Goal: Information Seeking & Learning: Understand process/instructions

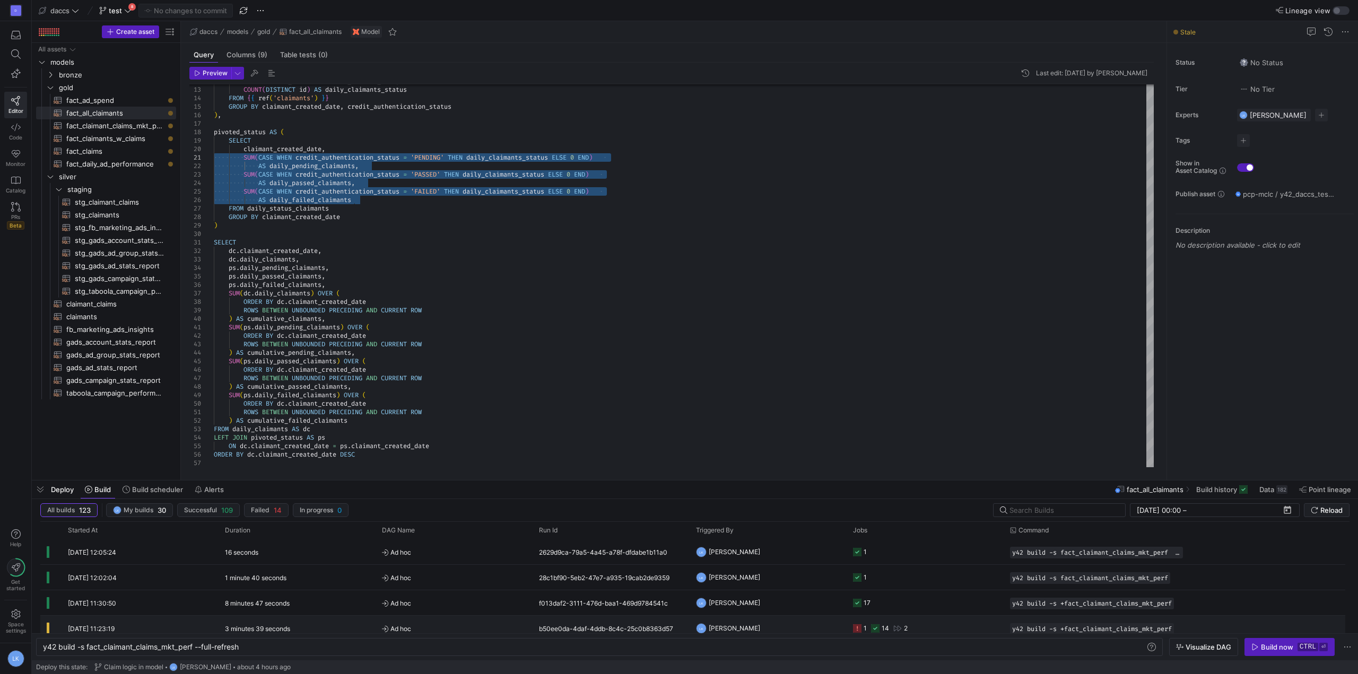
scroll to position [0, 198]
click at [287, 644] on div "y42 build -s fact_claimant_claims_mkt_perf --full- refresh" at bounding box center [594, 647] width 1103 height 8
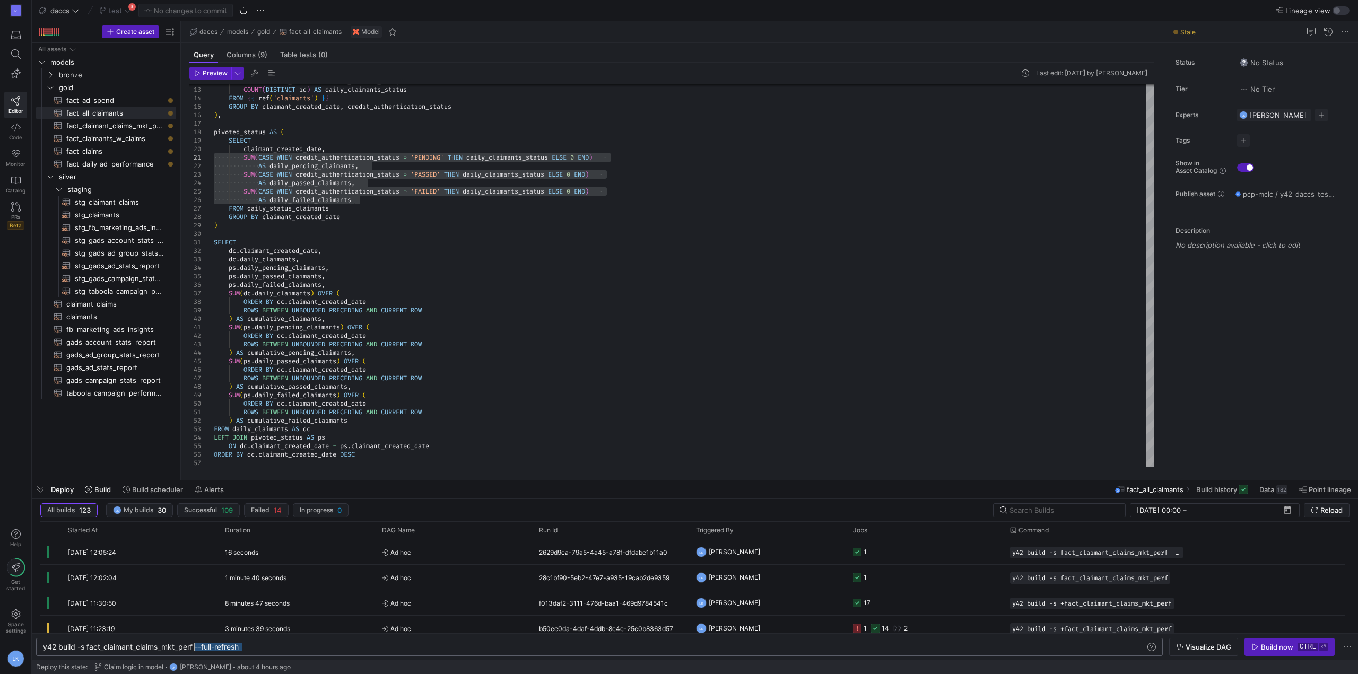
drag, startPoint x: 281, startPoint y: 646, endPoint x: 195, endPoint y: 652, distance: 86.7
click at [195, 652] on div "y42 build -s fact_claimant_claims_mkt_perf --full- refresh" at bounding box center [594, 647] width 1103 height 8
click at [85, 649] on div "y42 build -s fact_claimant_claims_mkt_perf" at bounding box center [594, 647] width 1103 height 8
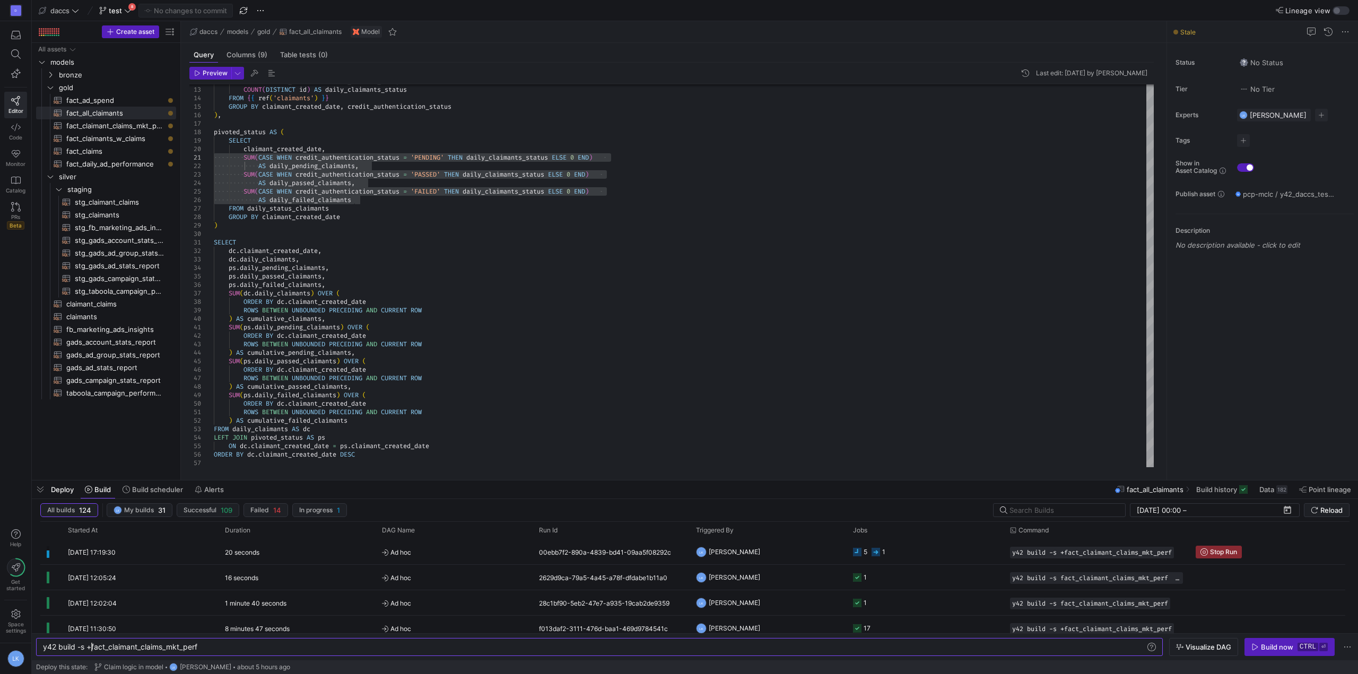
type textarea "y42 build -s +fact_claimant_claims_mkt_perf"
click at [117, 129] on span "fact_claimant_claims_mkt_perf​​​​​​​​​​" at bounding box center [115, 126] width 98 height 12
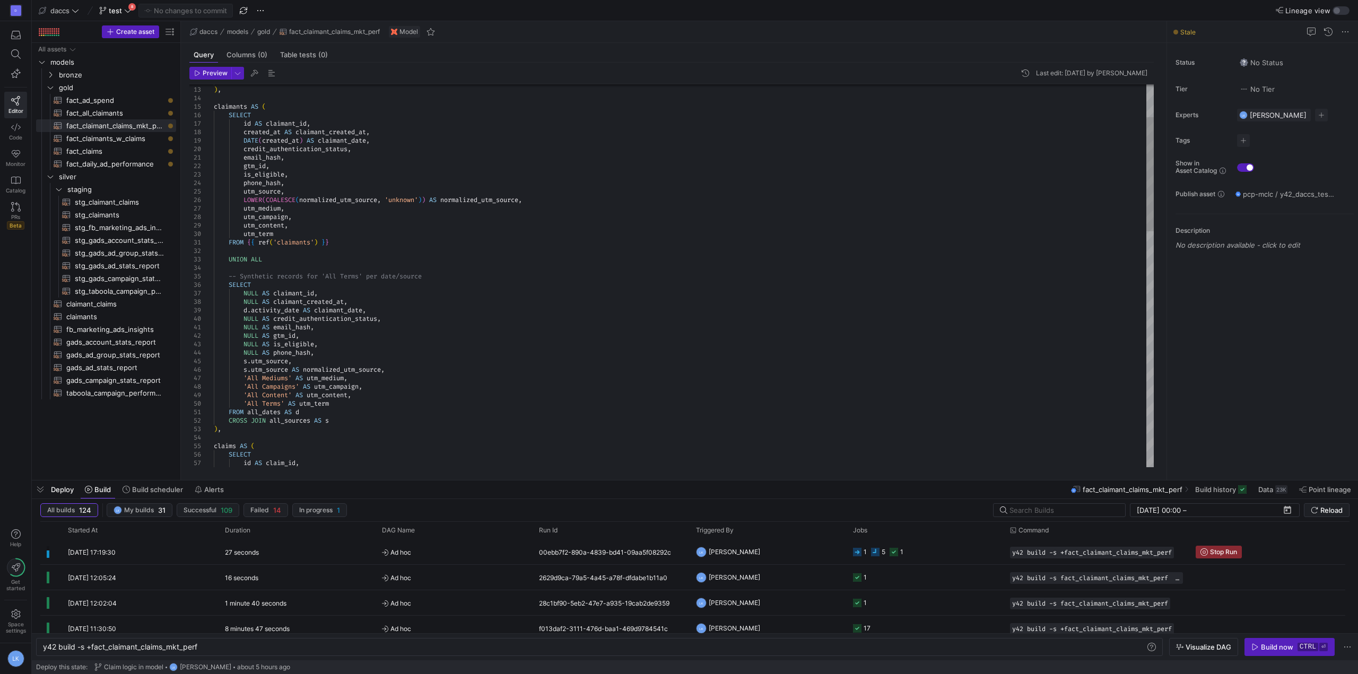
click at [374, 333] on div "FROM { { ref ( 'claimants' ) } } ) , claimants AS ( SELECT id AS claimant_id , …" at bounding box center [684, 616] width 940 height 1282
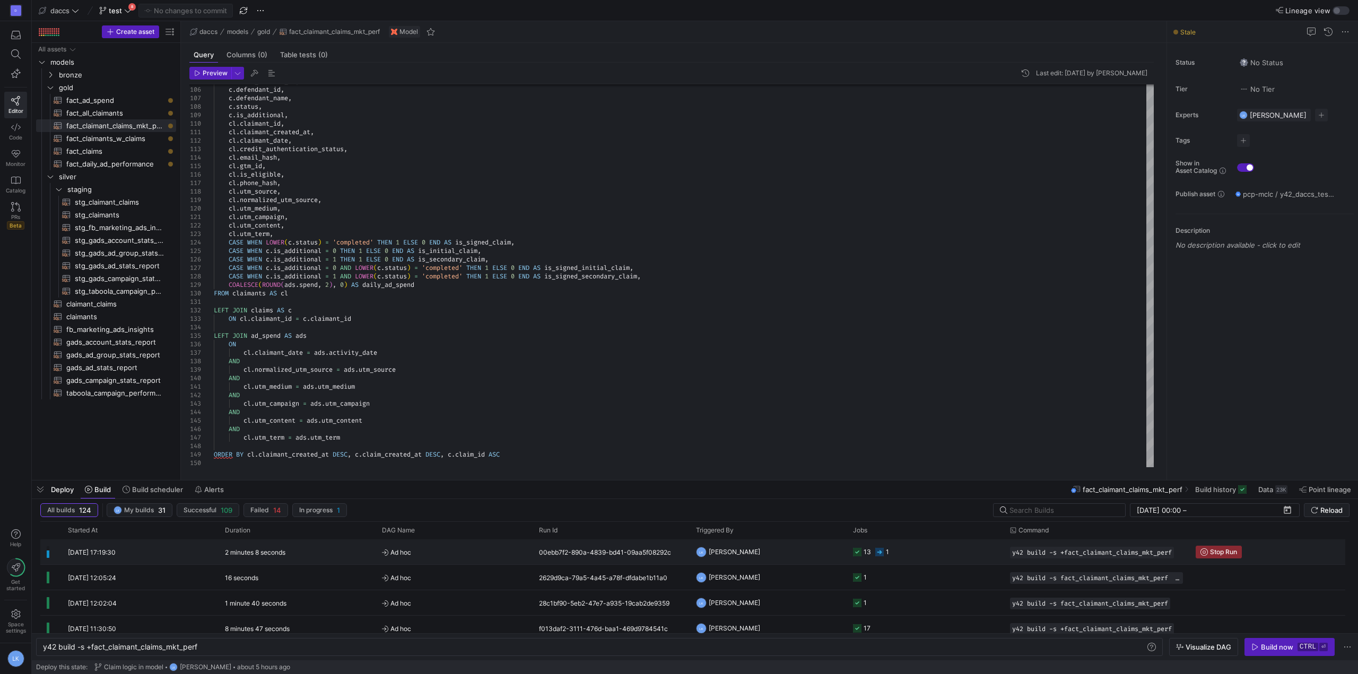
click at [368, 545] on div "2 minutes 8 seconds" at bounding box center [297, 552] width 157 height 25
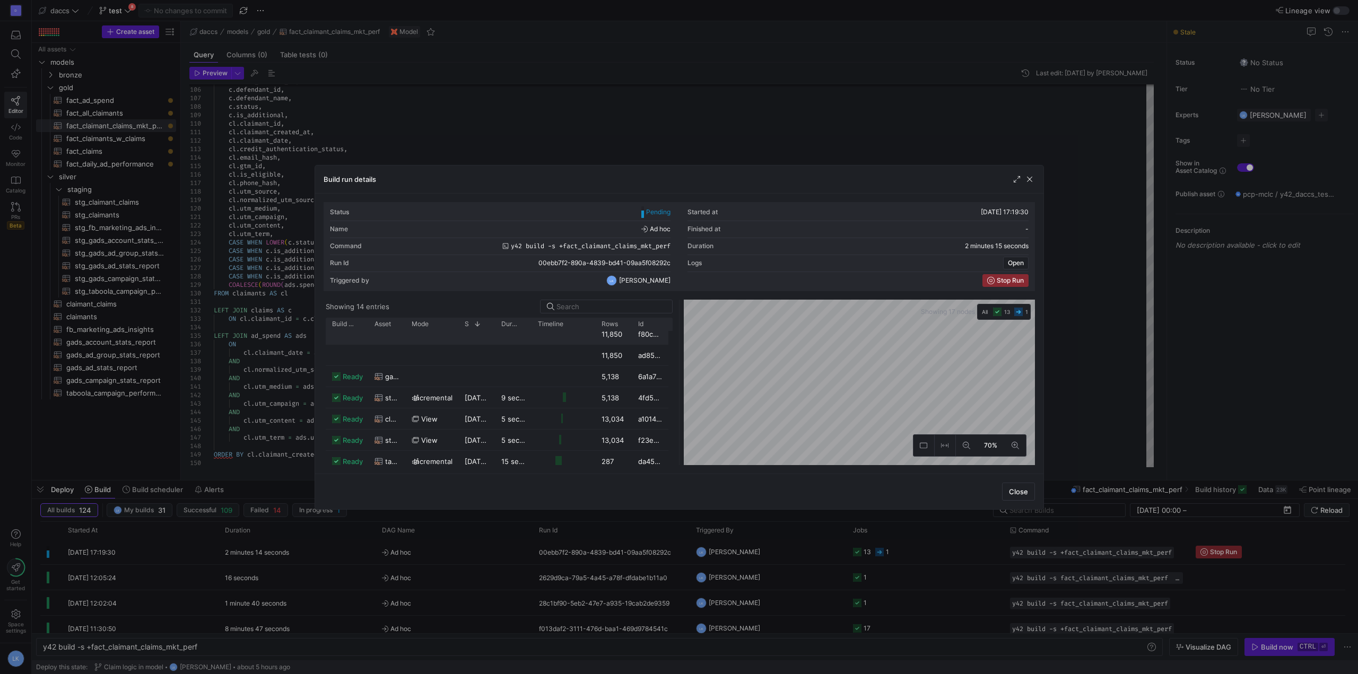
scroll to position [0, 0]
click at [1029, 179] on span "button" at bounding box center [1030, 179] width 11 height 11
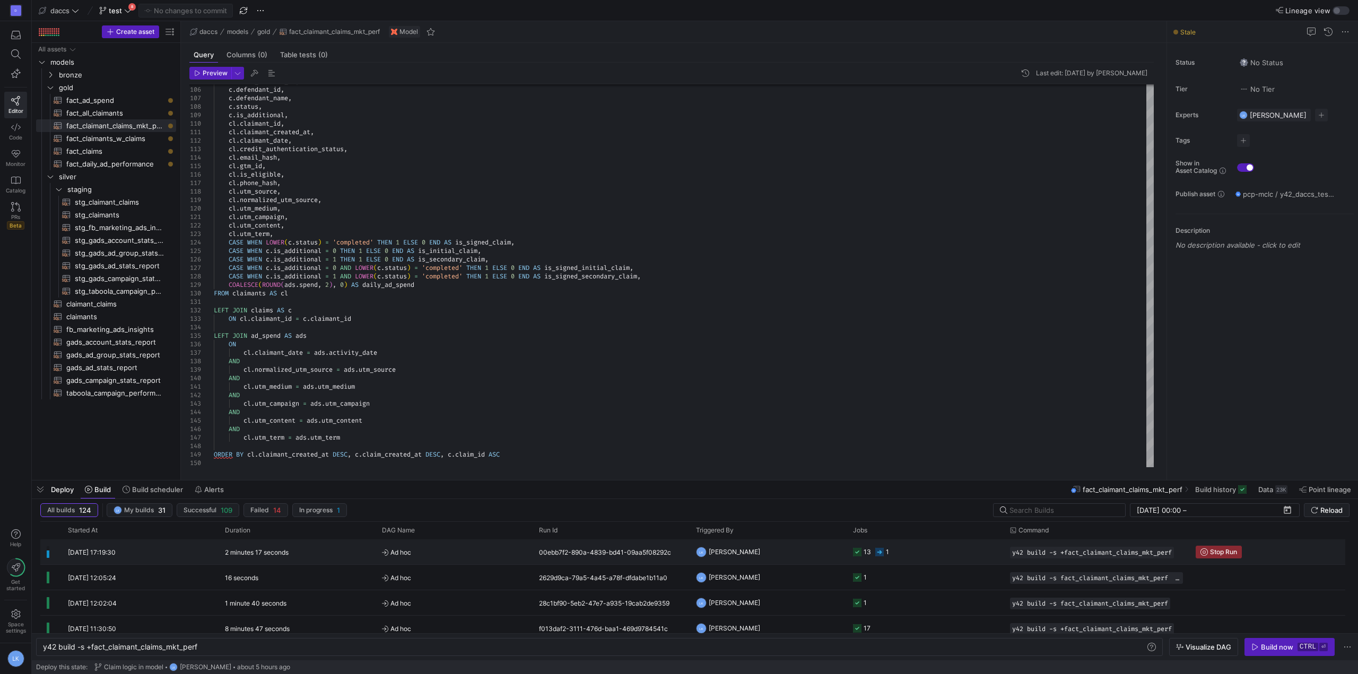
click at [521, 553] on span "Ad hoc" at bounding box center [454, 552] width 144 height 25
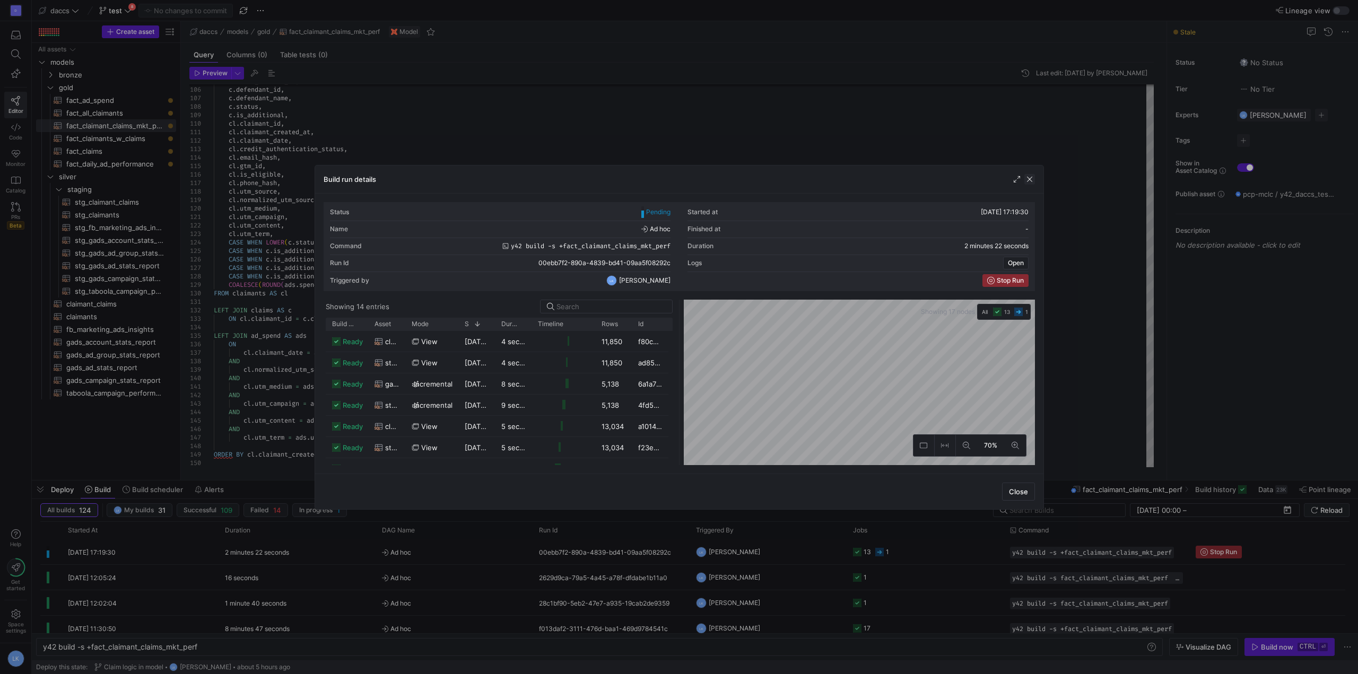
click at [1031, 176] on span "button" at bounding box center [1030, 179] width 11 height 11
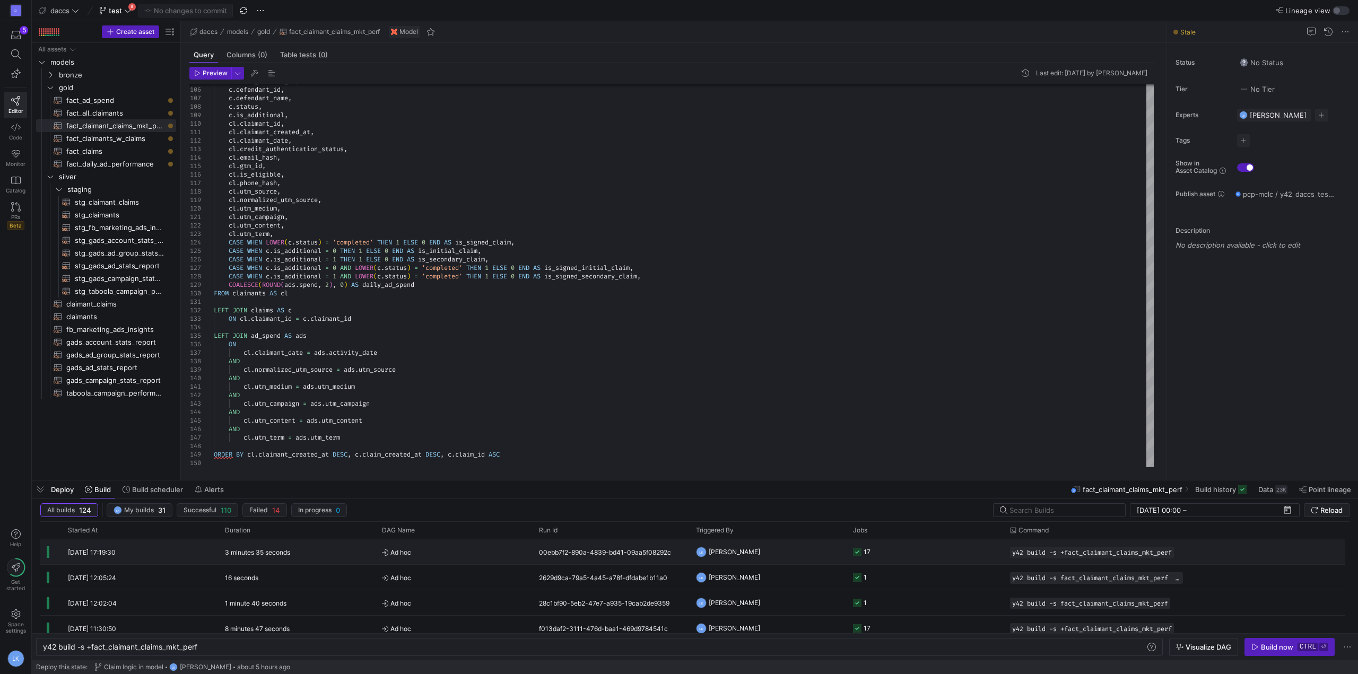
click at [126, 558] on div "[DATE] 17:19:30" at bounding box center [140, 552] width 157 height 25
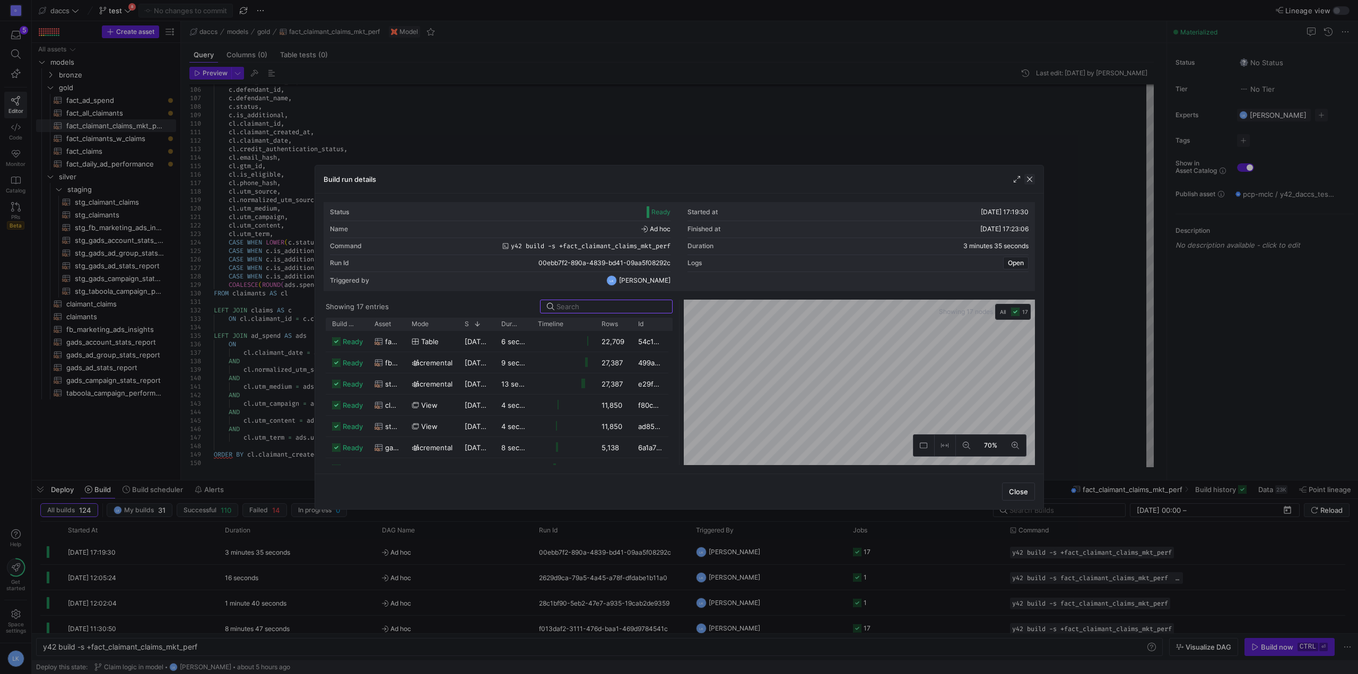
click at [1029, 179] on span "button" at bounding box center [1030, 179] width 11 height 11
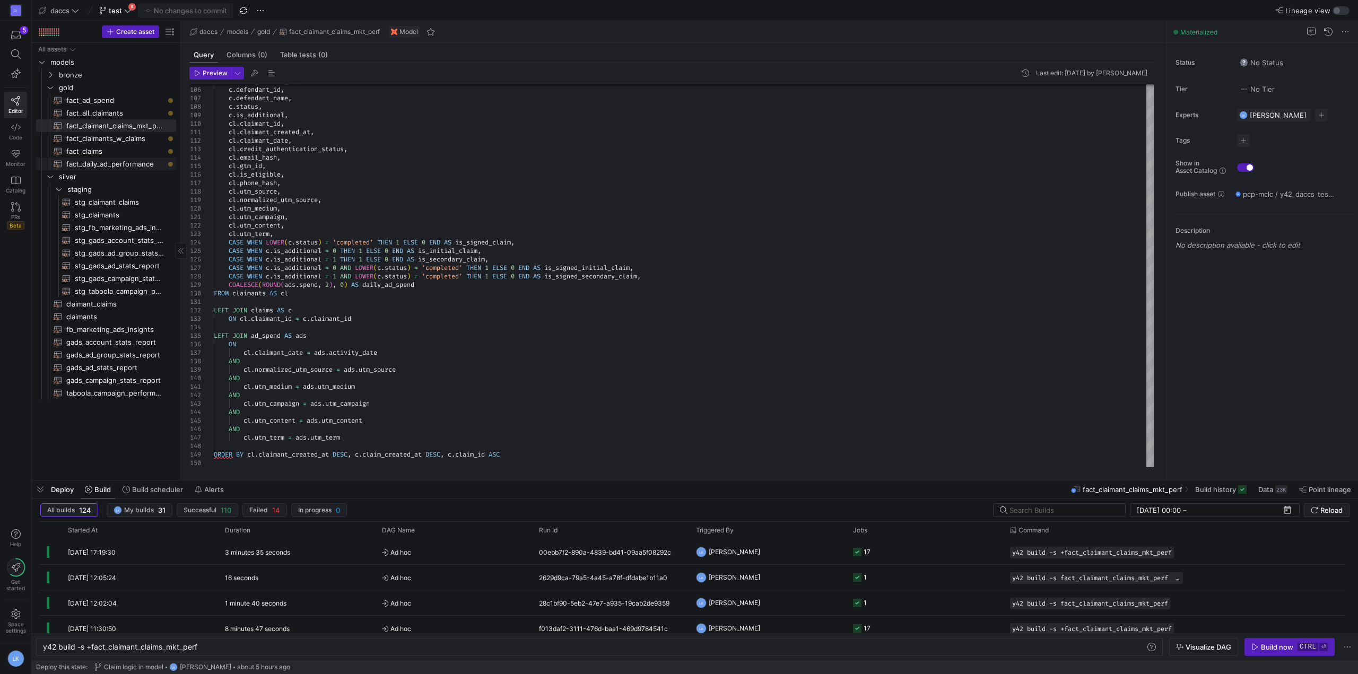
click at [114, 166] on span "fact_daily_ad_performance​​​​​​​​​​" at bounding box center [115, 164] width 98 height 12
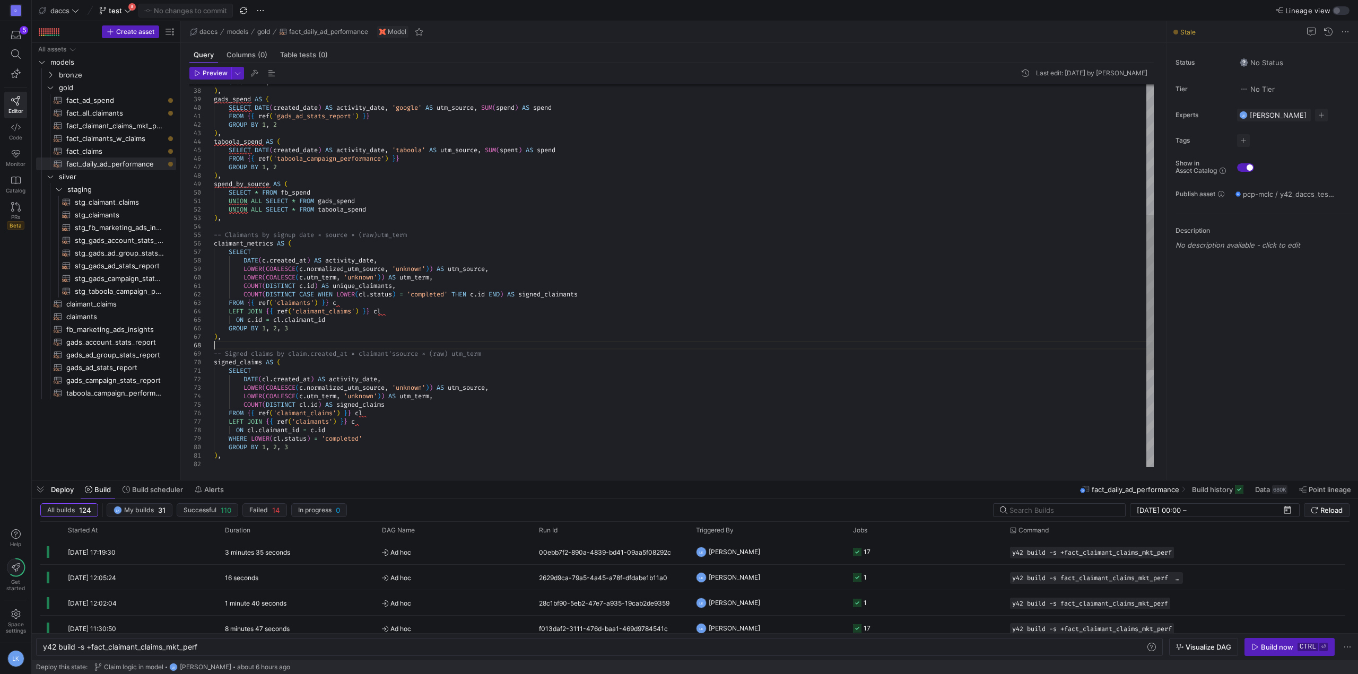
click at [344, 343] on div "ON c . id = cl . claimant_id GROUP BY 1 , 2 , 3 ) , -- Signed claims by claim.c…" at bounding box center [684, 235] width 940 height 942
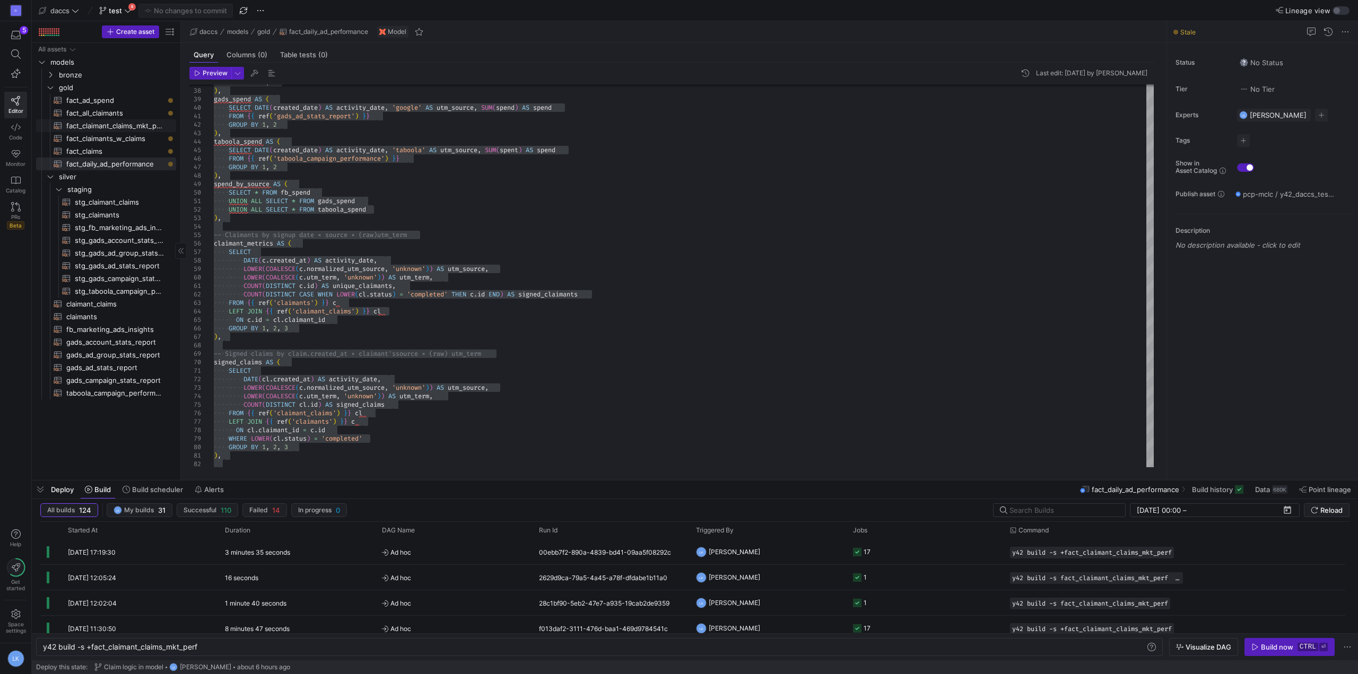
click at [106, 127] on span "fact_claimant_claims_mkt_perf​​​​​​​​​​" at bounding box center [115, 126] width 98 height 12
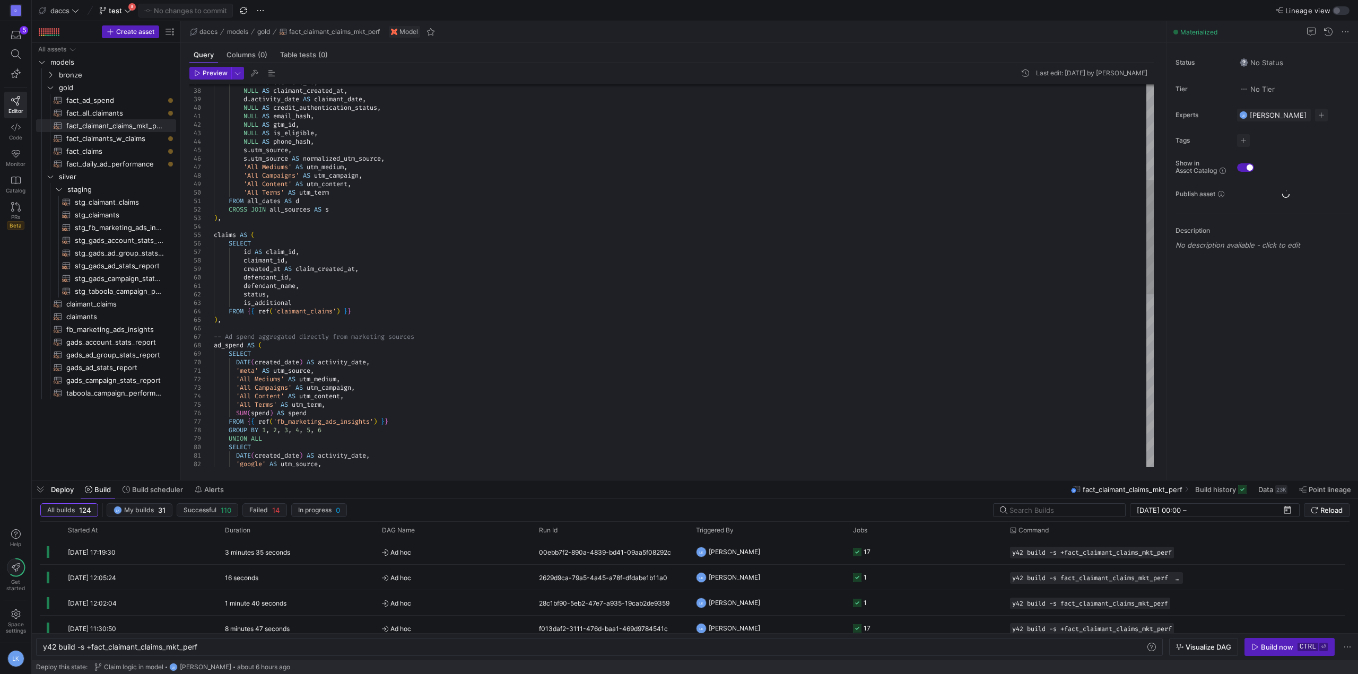
click at [391, 299] on div "NULL AS claimant_id , NULL AS claimant_created_at , d . activity_date AS claima…" at bounding box center [684, 405] width 940 height 1282
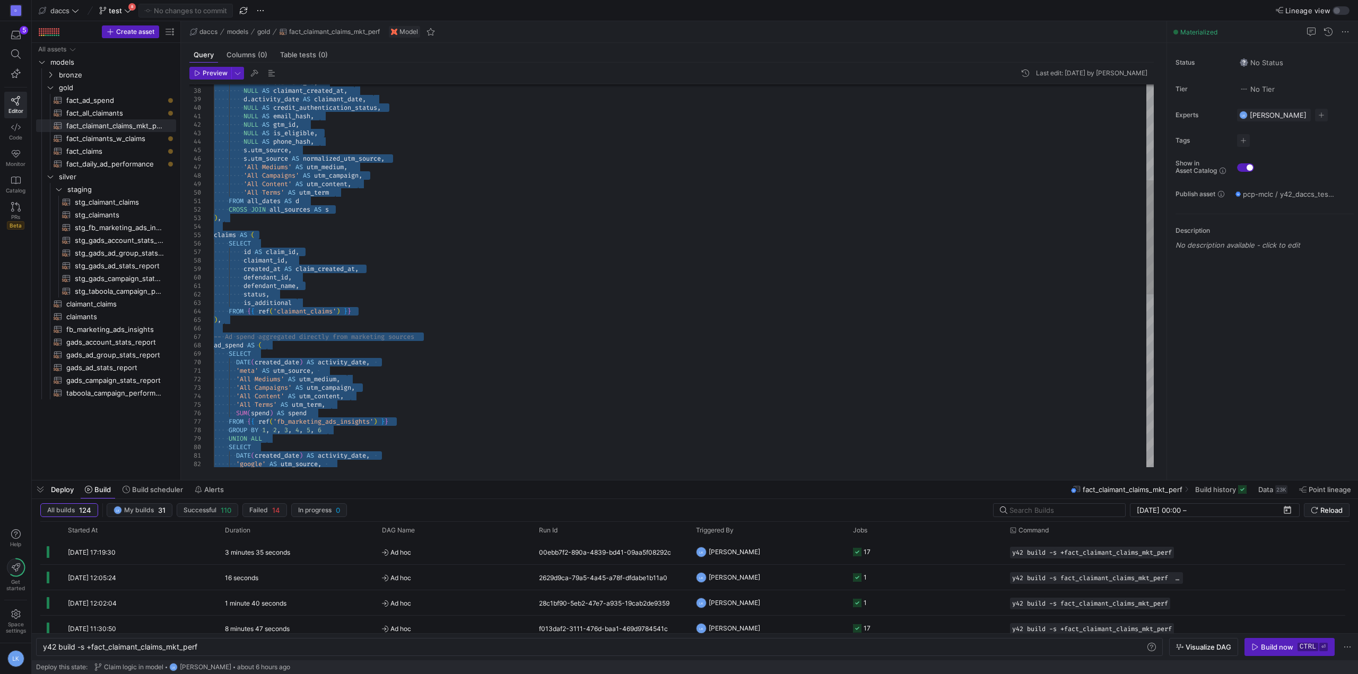
click at [533, 352] on div "NULL AS claimant_id , NULL AS claimant_created_at , d . activity_date AS claima…" at bounding box center [684, 405] width 940 height 1282
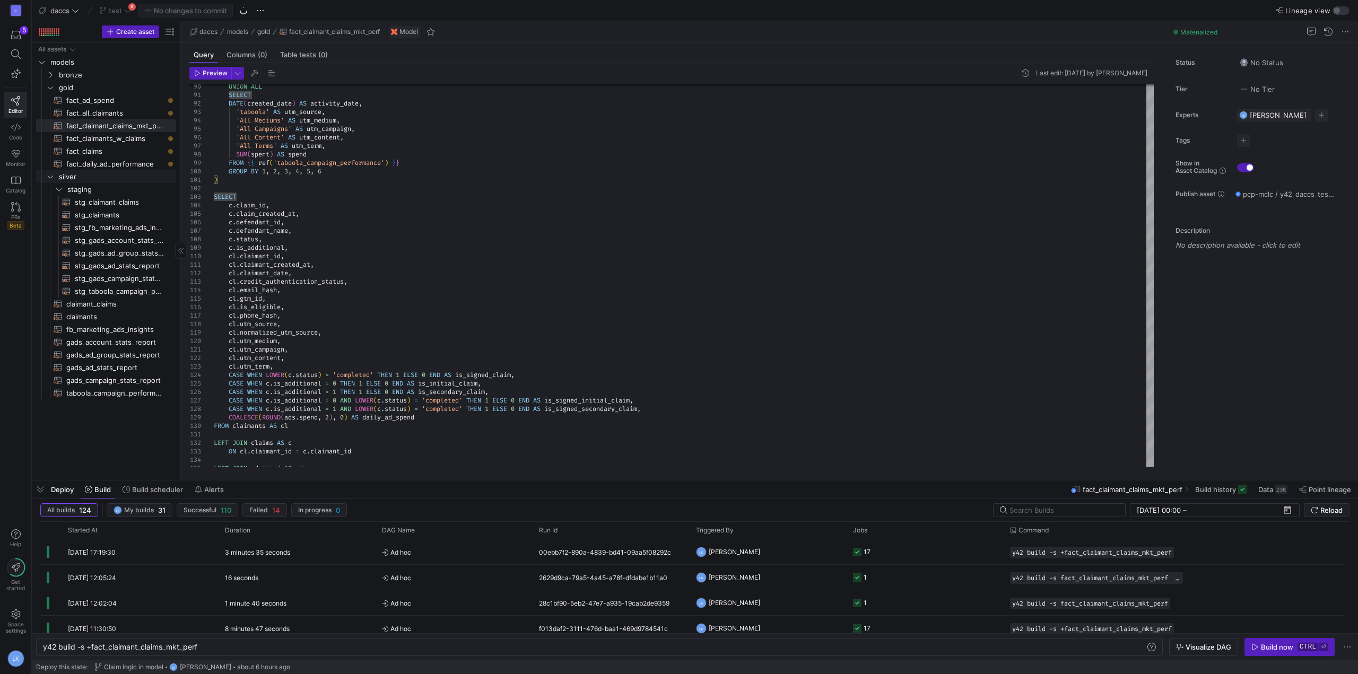
click at [120, 162] on span "fact_daily_ad_performance​​​​​​​​​​" at bounding box center [115, 164] width 98 height 12
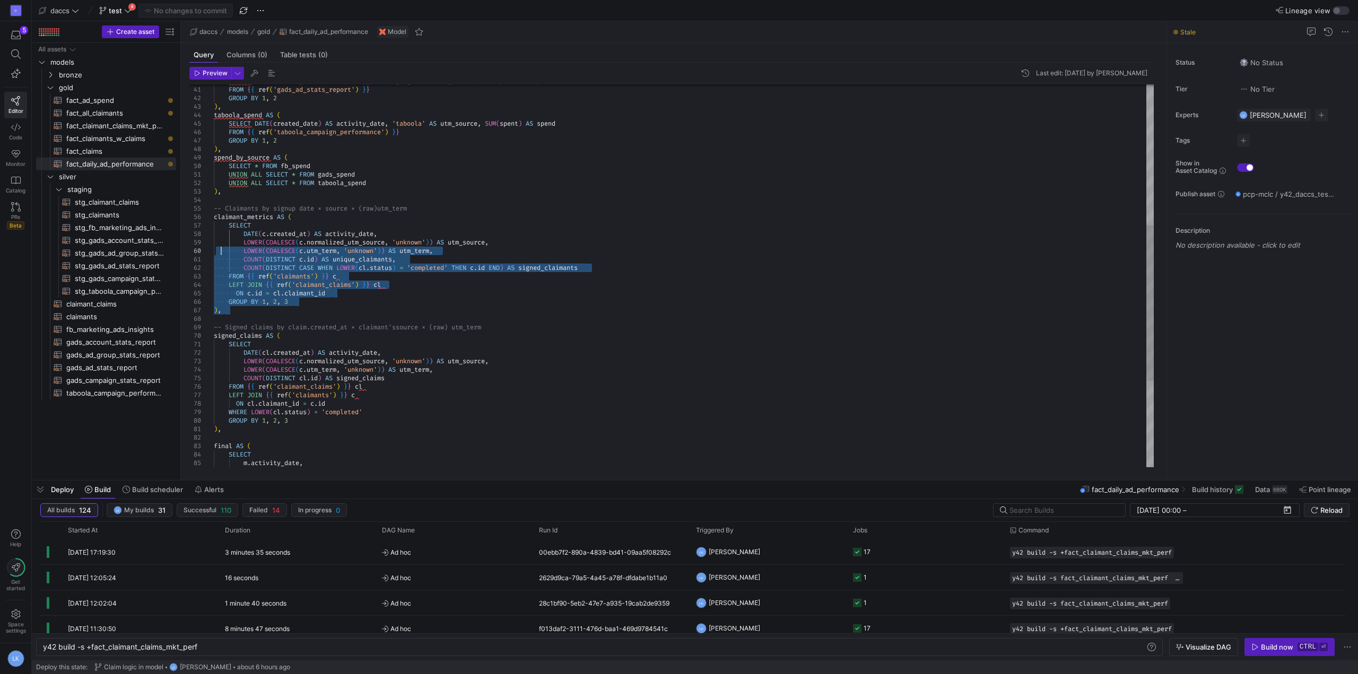
scroll to position [16, 0]
drag, startPoint x: 220, startPoint y: 247, endPoint x: 210, endPoint y: 225, distance: 23.8
click at [214, 225] on div "ON c . id = cl . claimant_id GROUP BY 1 , 2 , 3 ) , -- Signed claims by claim.c…" at bounding box center [684, 208] width 940 height 942
click at [214, 217] on div "ON c . id = cl . claimant_id GROUP BY 1 , 2 , 3 ) , -- Signed claims by claim.c…" at bounding box center [684, 208] width 940 height 942
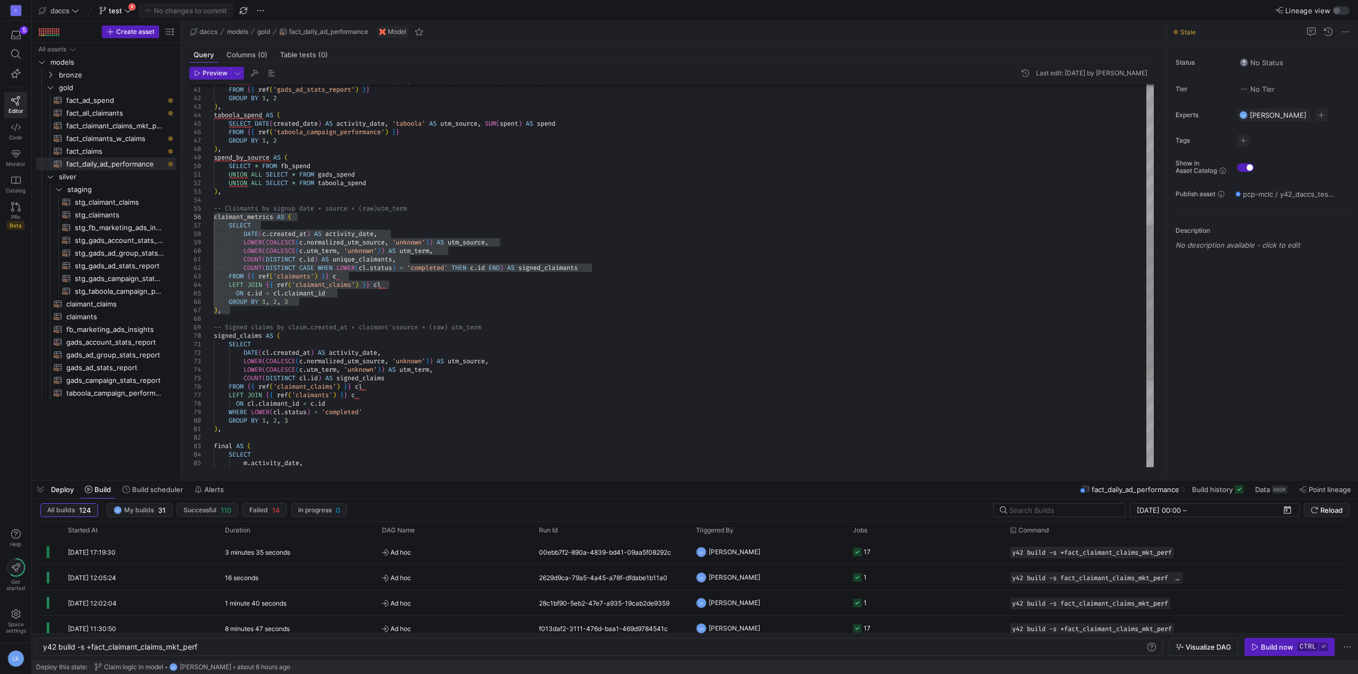
click at [379, 302] on div "ON c . id = cl . claimant_id GROUP BY 1 , 2 , 3 ) , -- Signed claims by claim.c…" at bounding box center [684, 208] width 940 height 942
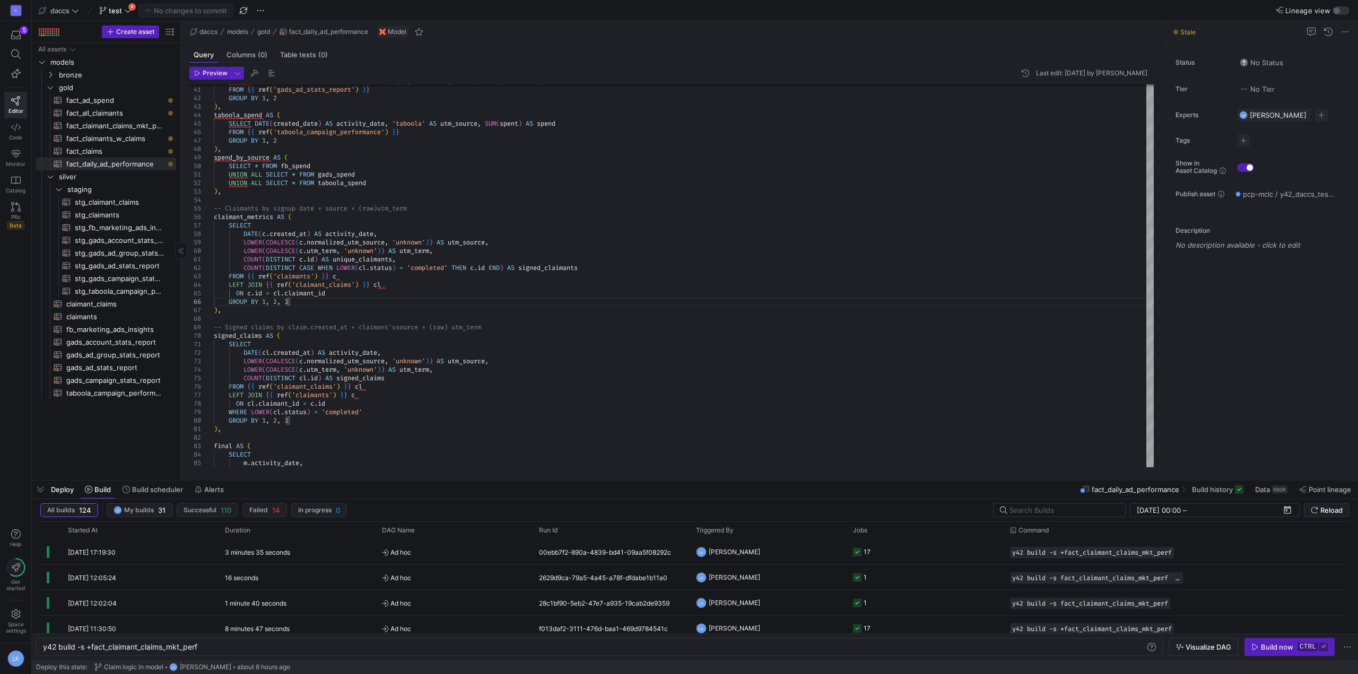
click at [100, 427] on div "All assets models bronze gold fact_ad_spend​​​​​​​​​​ fact_all_claimants​​​​​​​…" at bounding box center [106, 259] width 140 height 433
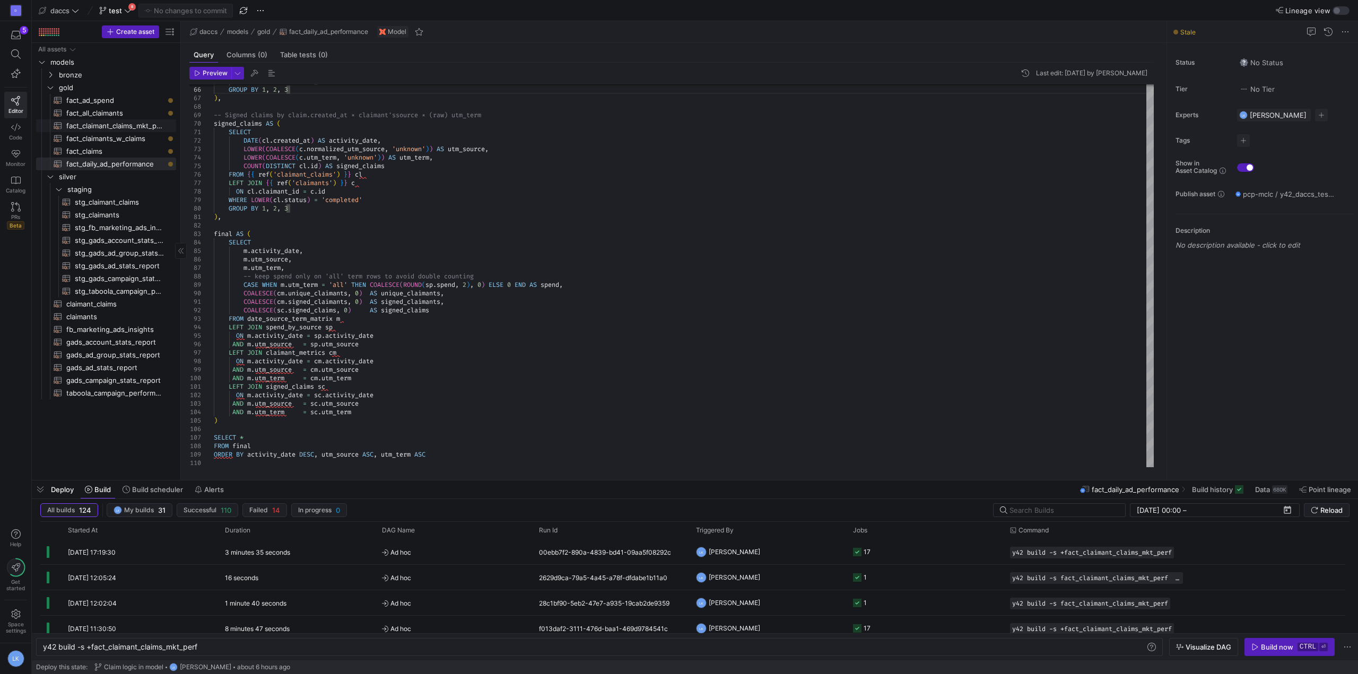
click at [143, 125] on span "fact_claimant_claims_mkt_perf​​​​​​​​​​" at bounding box center [115, 126] width 98 height 12
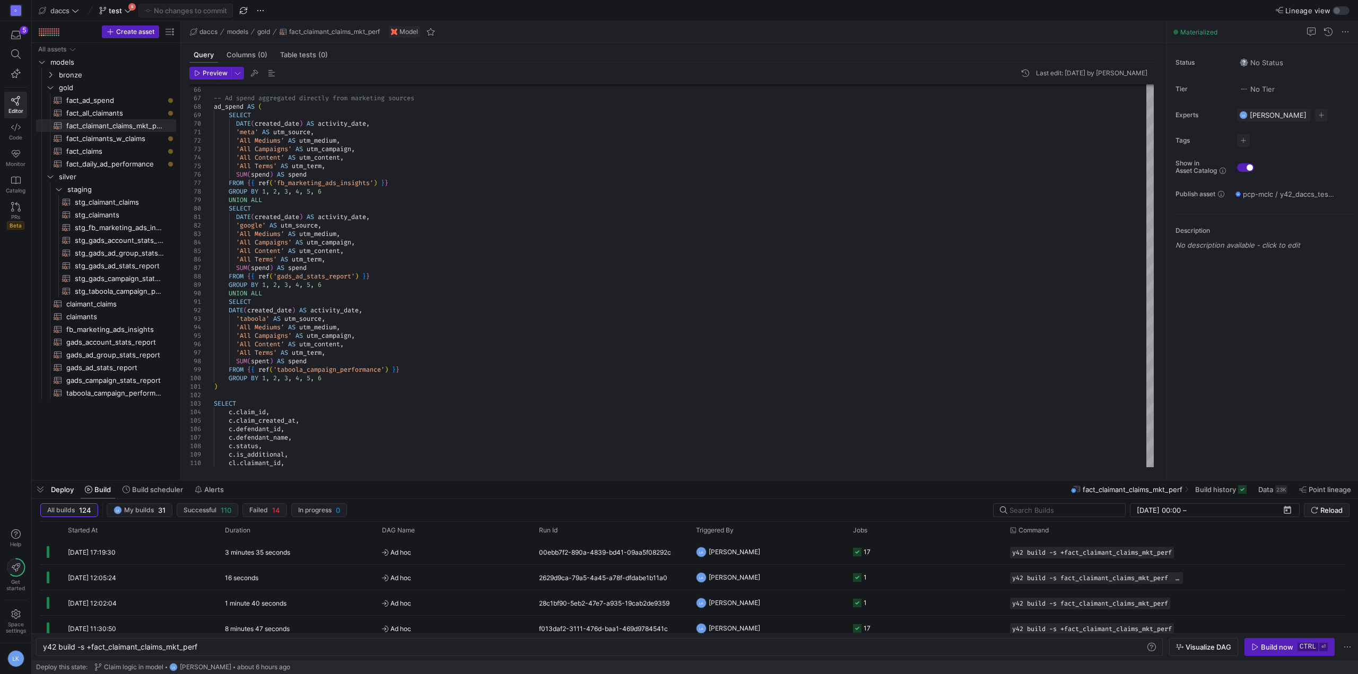
click at [689, 10] on y42-top-nav "daccs test 8 No changes to commit Lineage view" at bounding box center [695, 10] width 1327 height 21
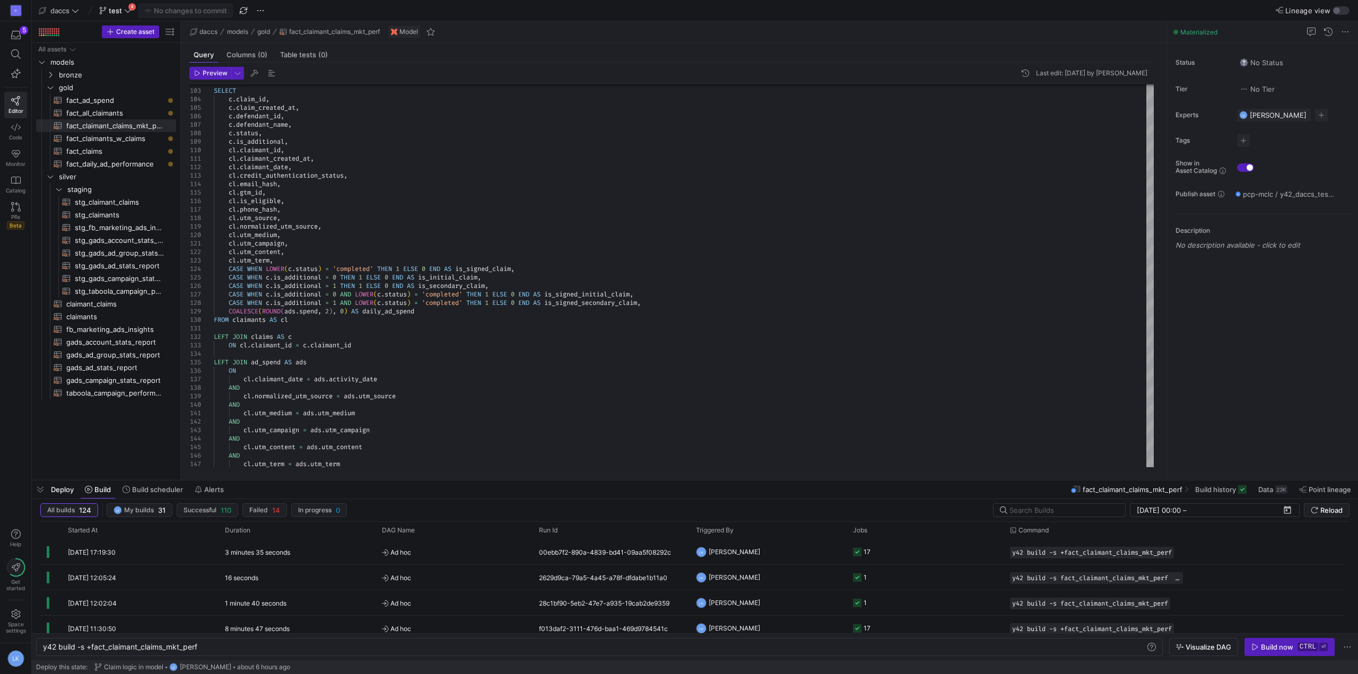
drag, startPoint x: 622, startPoint y: 482, endPoint x: 646, endPoint y: 372, distance: 112.4
click at [645, 479] on div at bounding box center [695, 481] width 1327 height 4
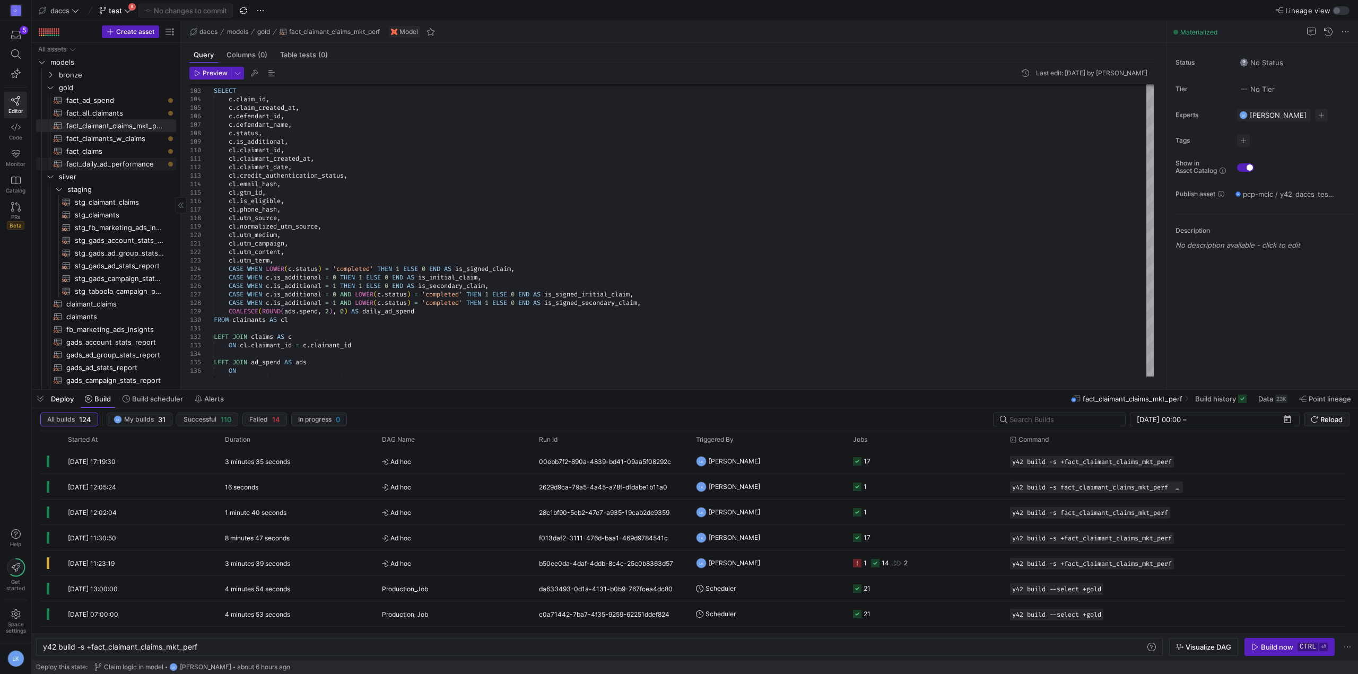
click at [90, 161] on span "fact_daily_ad_performance​​​​​​​​​​" at bounding box center [115, 164] width 98 height 12
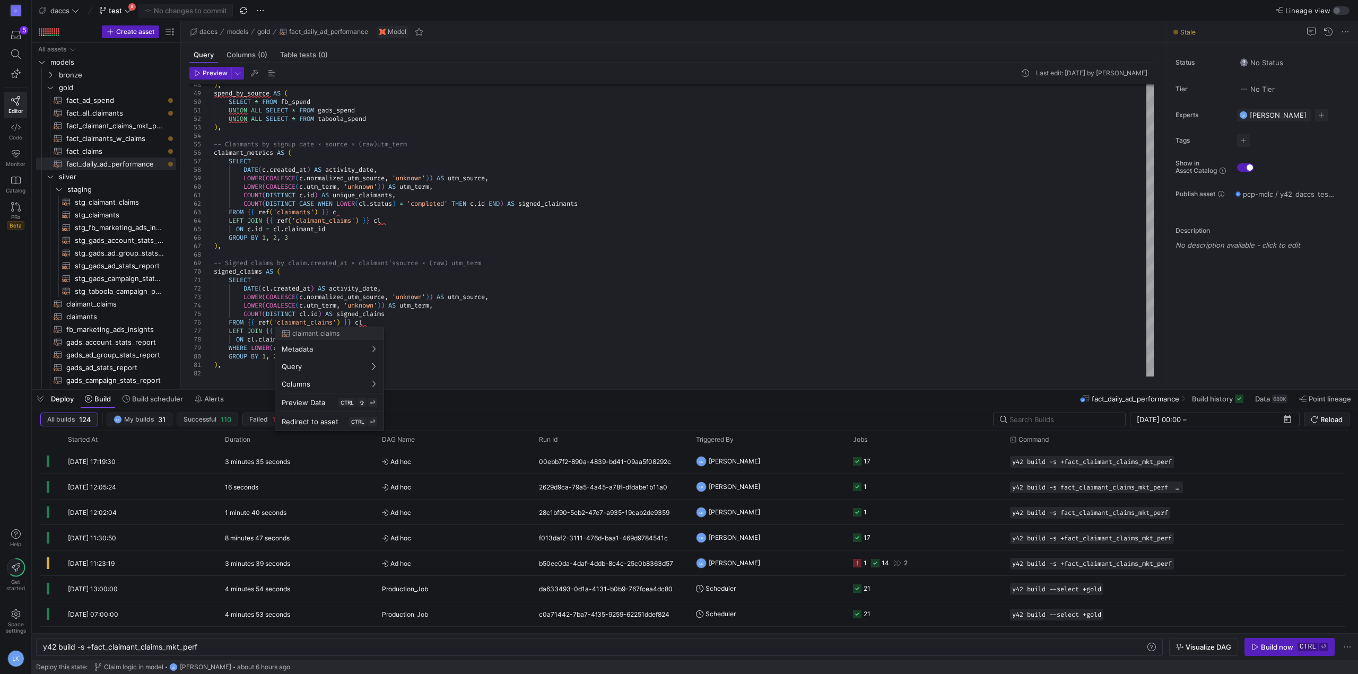
click at [298, 261] on div at bounding box center [679, 337] width 1358 height 674
click at [122, 129] on span "fact_claimant_claims_mkt_perf​​​​​​​​​​" at bounding box center [115, 126] width 98 height 12
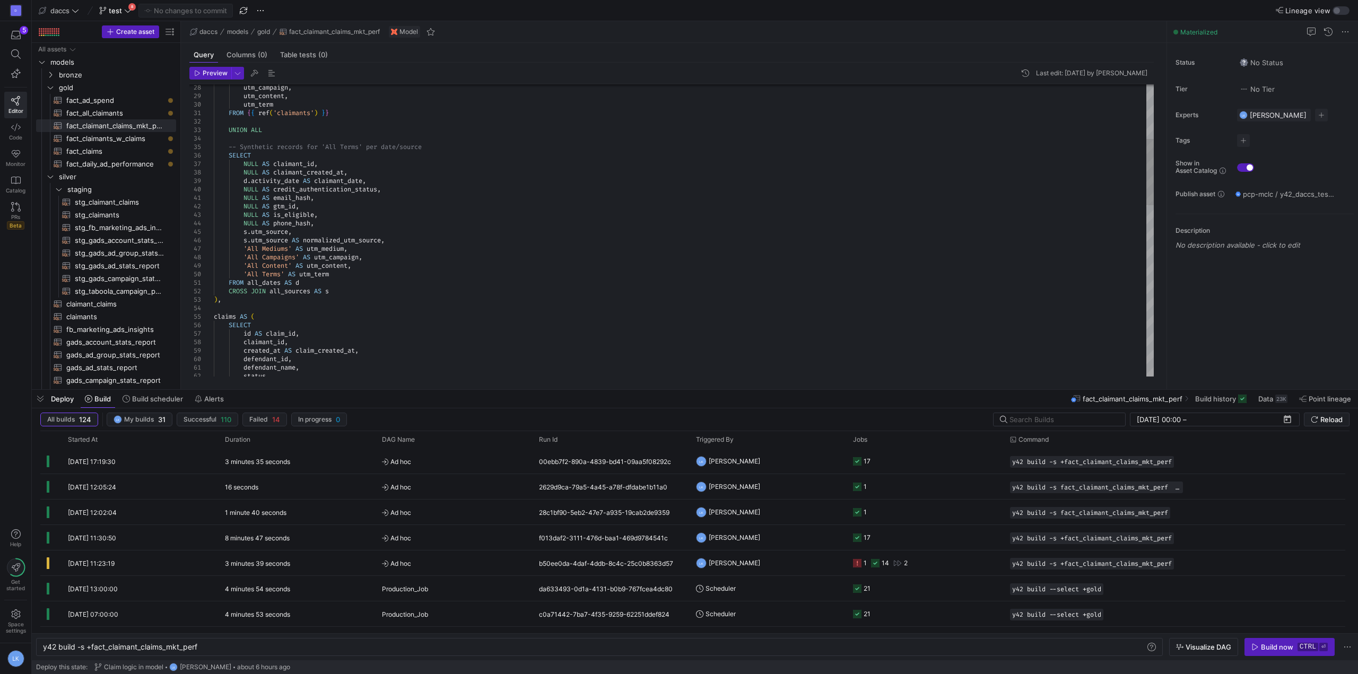
scroll to position [16, 0]
drag, startPoint x: 226, startPoint y: 304, endPoint x: 233, endPoint y: 207, distance: 97.3
click at [232, 222] on div "UNION ALL utm_content , utm_term FROM { { ref ( 'claimants' ) } } utm_campaign …" at bounding box center [684, 487] width 940 height 1282
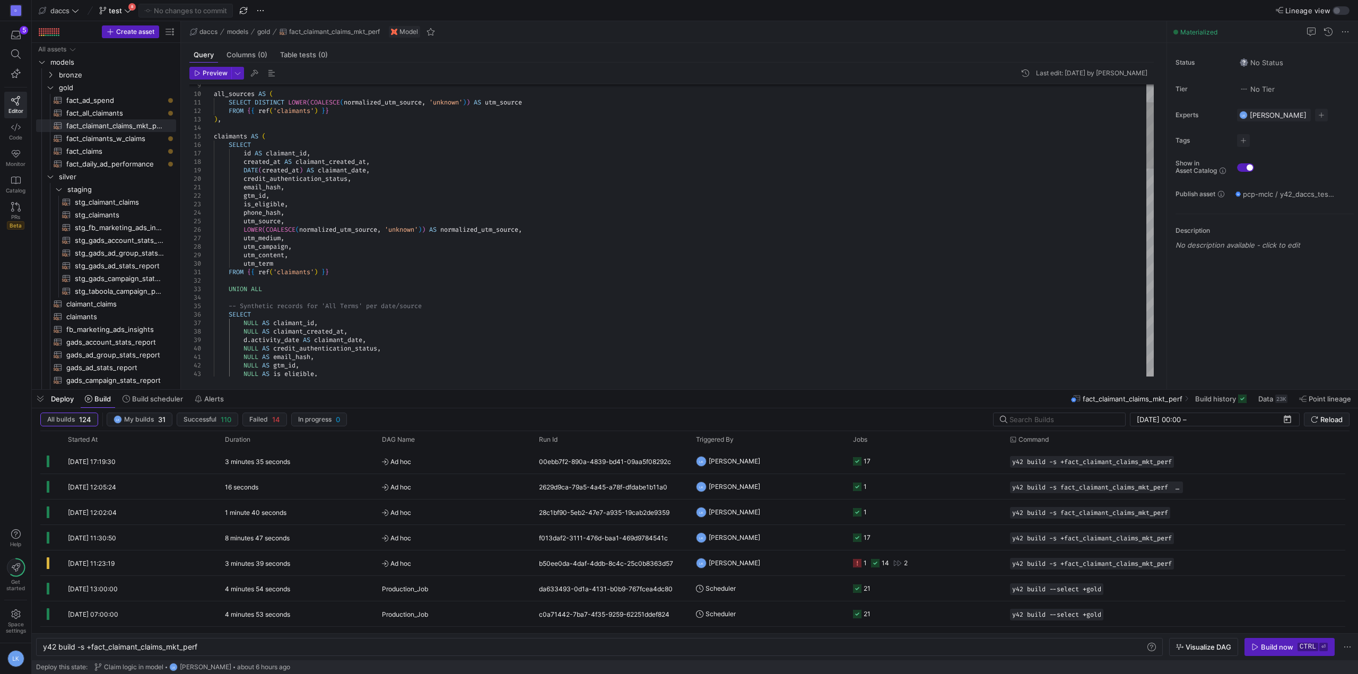
type textarea "SELECT DISTINCT LOWER(COALESCE(normalized_utm_source, 'unknown')) AS utm_source…"
click at [214, 136] on div "UNION ALL utm_content , utm_term FROM { { ref ( 'claimants' ) } } utm_campaign …" at bounding box center [684, 646] width 940 height 1282
